Goal: Task Accomplishment & Management: Use online tool/utility

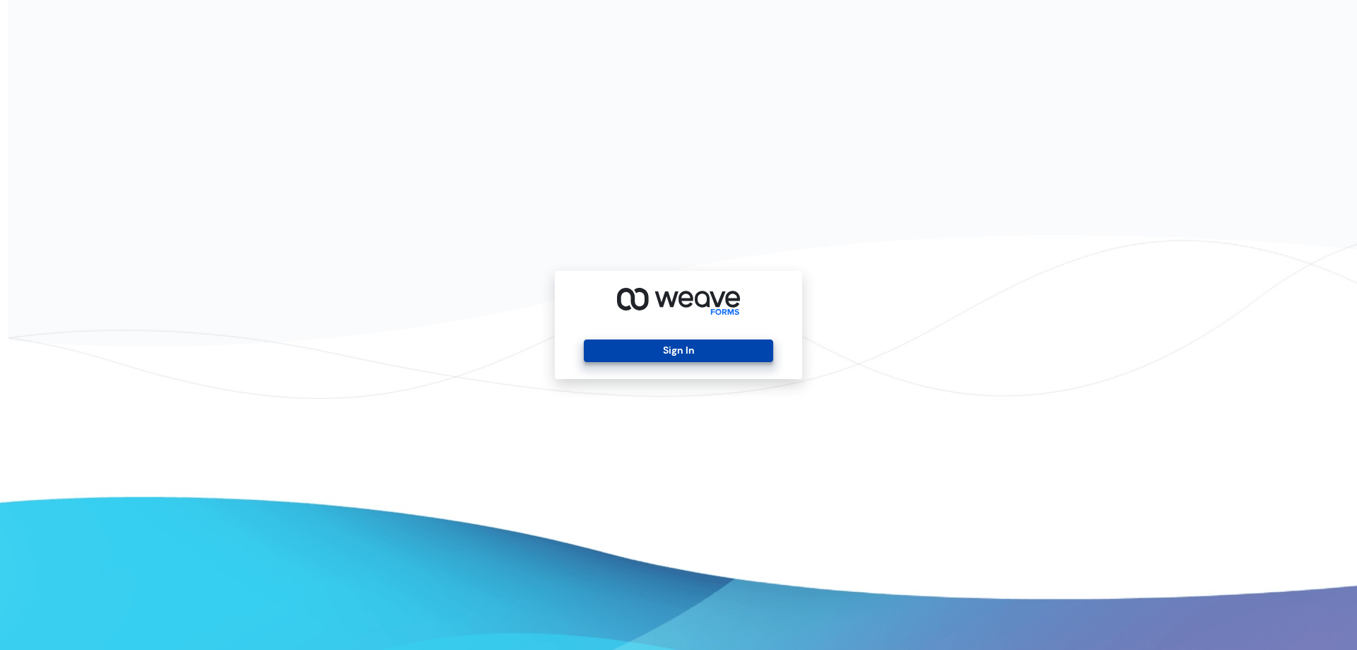
click at [652, 345] on button "Sign In" at bounding box center [678, 350] width 189 height 23
click at [694, 350] on button "Sign In" at bounding box center [678, 350] width 189 height 23
